Goal: Transaction & Acquisition: Purchase product/service

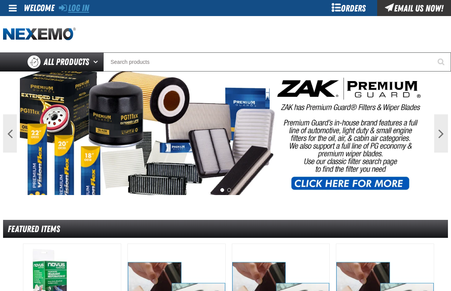
click at [83, 9] on link "Log In" at bounding box center [74, 8] width 30 height 11
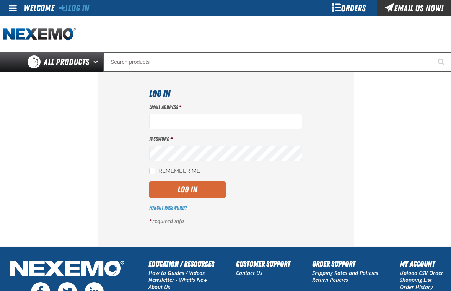
type input "[EMAIL_ADDRESS][DOMAIN_NAME]"
click at [206, 193] on button "Log In" at bounding box center [187, 189] width 76 height 17
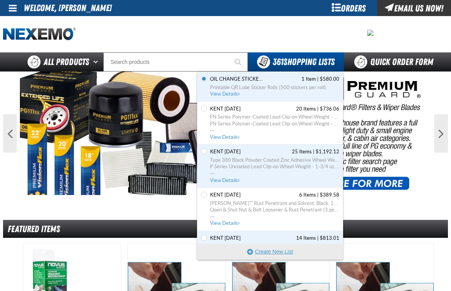
click at [271, 250] on button "Create New List" at bounding box center [269, 251] width 145 height 15
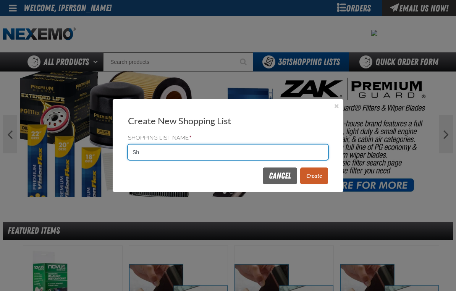
type input "S"
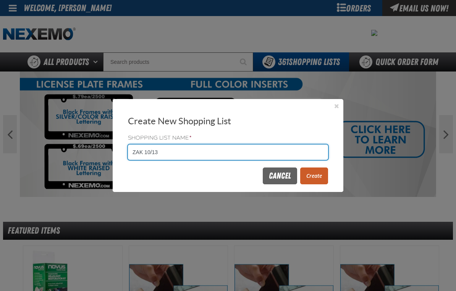
type input "ZAK 10/13"
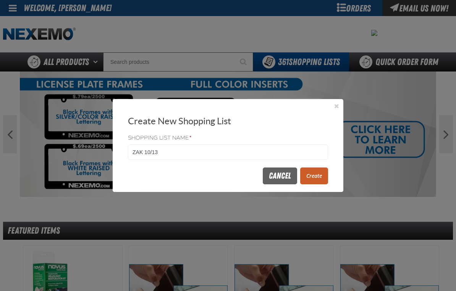
click at [320, 172] on button "Create" at bounding box center [315, 175] width 28 height 17
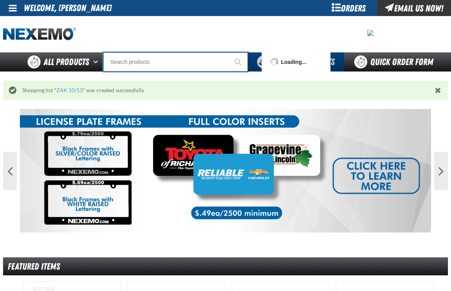
click at [190, 67] on input "Search" at bounding box center [175, 61] width 145 height 19
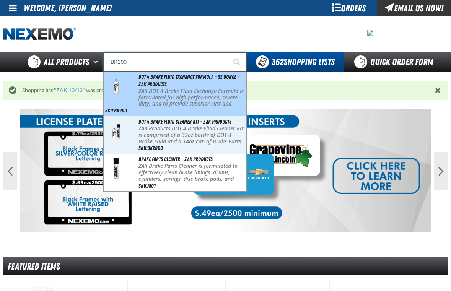
click at [184, 88] on p "ZAK DOT 4 Brake Fluid Exchange Formula is formulated for high performance, seve…" at bounding box center [191, 107] width 106 height 39
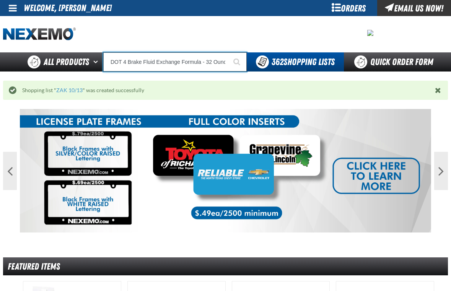
type input "DOT 4 Brake Fluid Exchange Formula - 32 Ounce - ZAK Products"
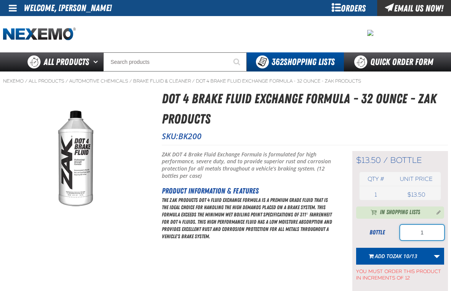
drag, startPoint x: 420, startPoint y: 236, endPoint x: 439, endPoint y: 238, distance: 19.2
click at [439, 238] on input "1" at bounding box center [422, 232] width 44 height 15
type input "36"
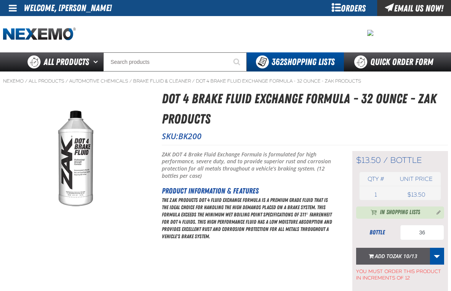
click at [388, 259] on span "Add to ZAK 10/13" at bounding box center [396, 255] width 42 height 7
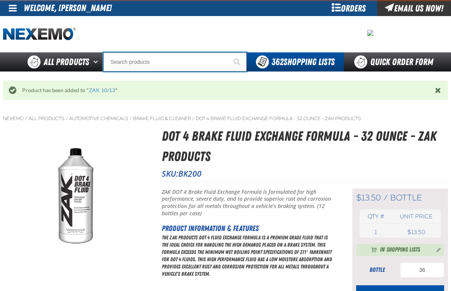
click at [182, 55] on input "Search" at bounding box center [174, 61] width 143 height 19
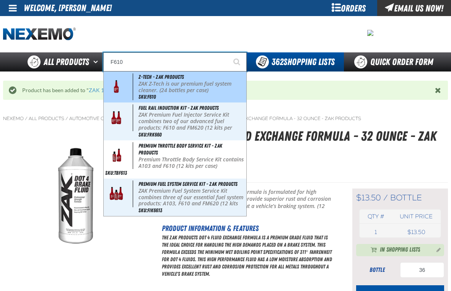
click at [180, 78] on span "Z-Tech - ZAK Products" at bounding box center [160, 77] width 45 height 6
type input "Z-Tech - ZAK Products"
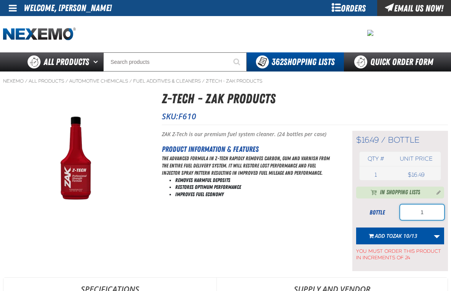
drag, startPoint x: 434, startPoint y: 216, endPoint x: 374, endPoint y: 224, distance: 60.9
click at [374, 224] on form "bottle 1 Add to ZAK 10/13 Update Shopping list Update SURE SHOTS Update Shoppin…" at bounding box center [400, 233] width 88 height 57
type input "96"
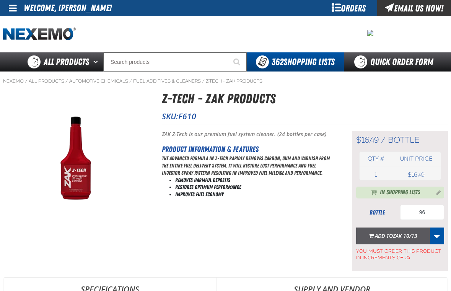
click at [393, 240] on button "Add to ZAK 10/13" at bounding box center [393, 235] width 74 height 17
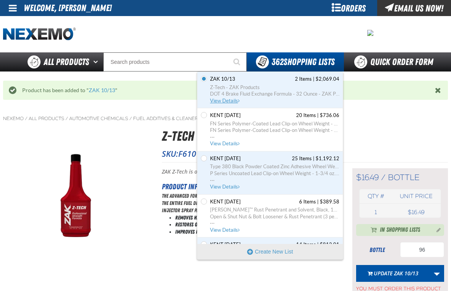
click at [240, 95] on span "DOT 4 Brake Fluid Exchange Formula - 32 Ounce - ZAK Products" at bounding box center [274, 94] width 129 height 7
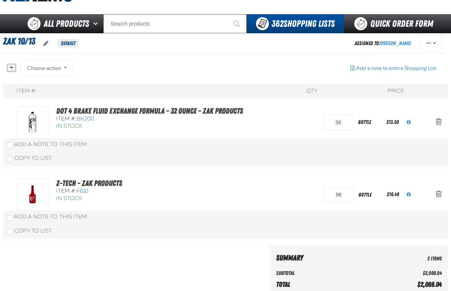
scroll to position [191, 0]
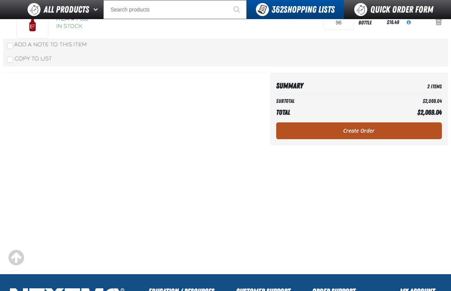
click at [391, 132] on link "Create Order" at bounding box center [359, 130] width 166 height 17
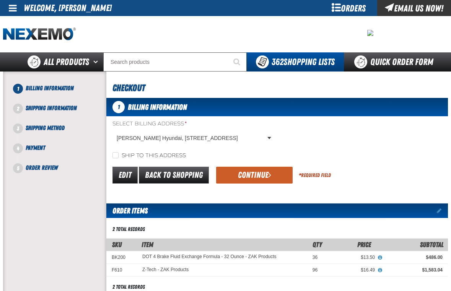
click at [120, 156] on label "Ship to this address" at bounding box center [148, 155] width 73 height 7
click at [119, 156] on input "Ship to this address" at bounding box center [115, 155] width 6 height 6
checkbox input "true"
click at [232, 175] on button "Continue" at bounding box center [254, 175] width 76 height 17
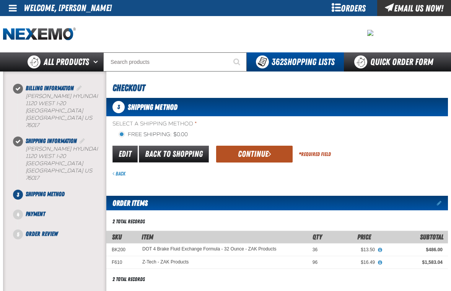
click at [260, 156] on button "Continue" at bounding box center [254, 154] width 76 height 17
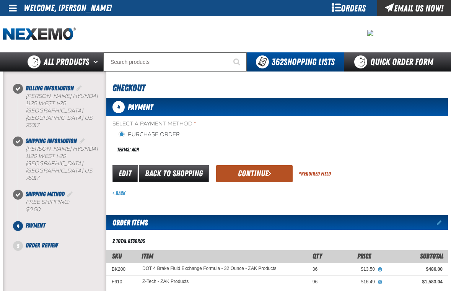
click at [281, 167] on button "Continue" at bounding box center [254, 173] width 76 height 17
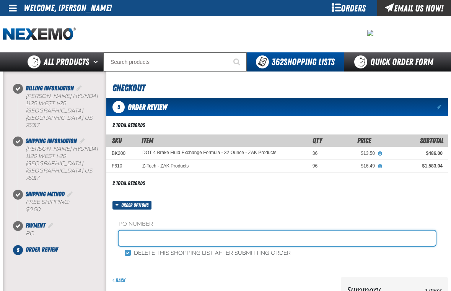
click at [150, 240] on input "text" at bounding box center [277, 238] width 317 height 15
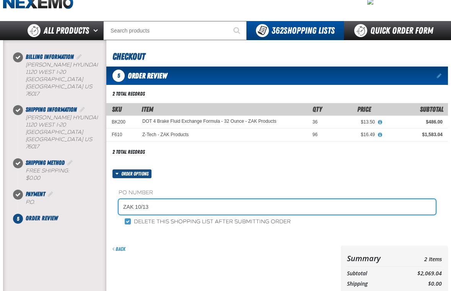
scroll to position [153, 0]
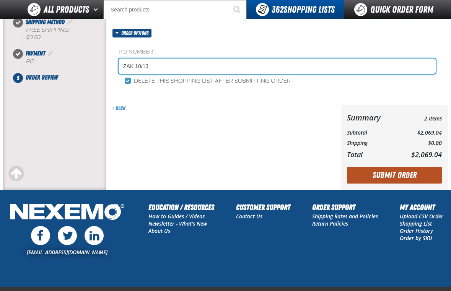
type input "ZAK 10/13"
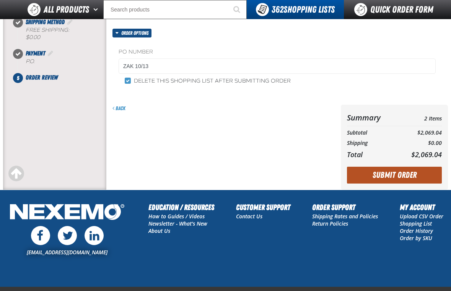
click at [387, 180] on button "Submit Order" at bounding box center [394, 175] width 95 height 17
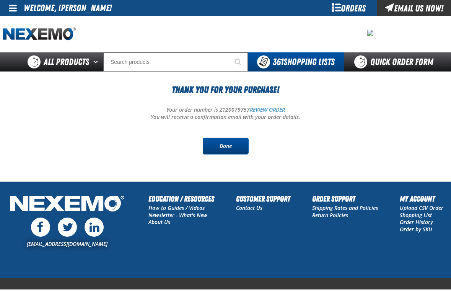
click at [245, 151] on link "Done" at bounding box center [226, 146] width 46 height 17
